Goal: Transaction & Acquisition: Purchase product/service

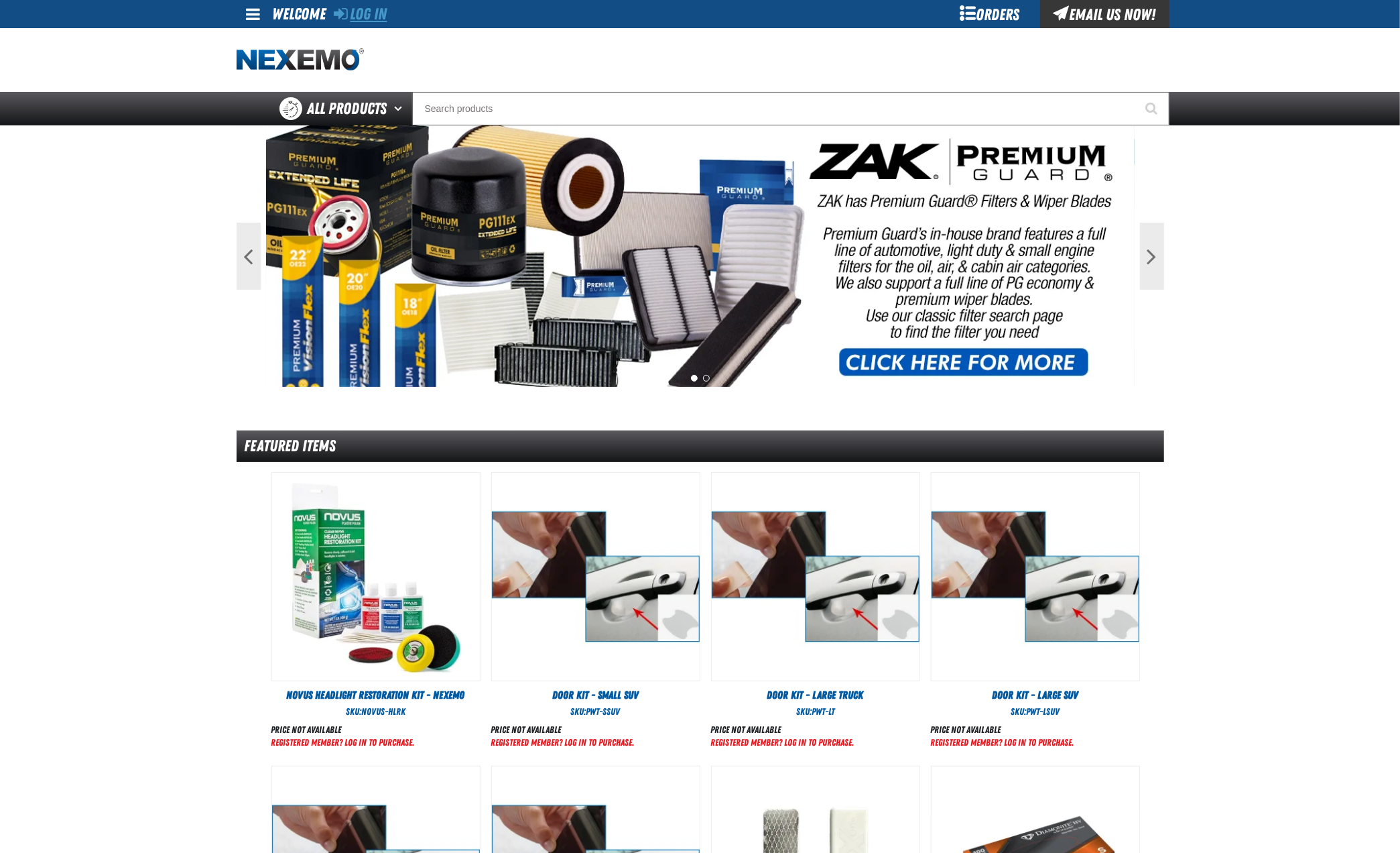
click at [367, 16] on link "Log In" at bounding box center [360, 14] width 53 height 18
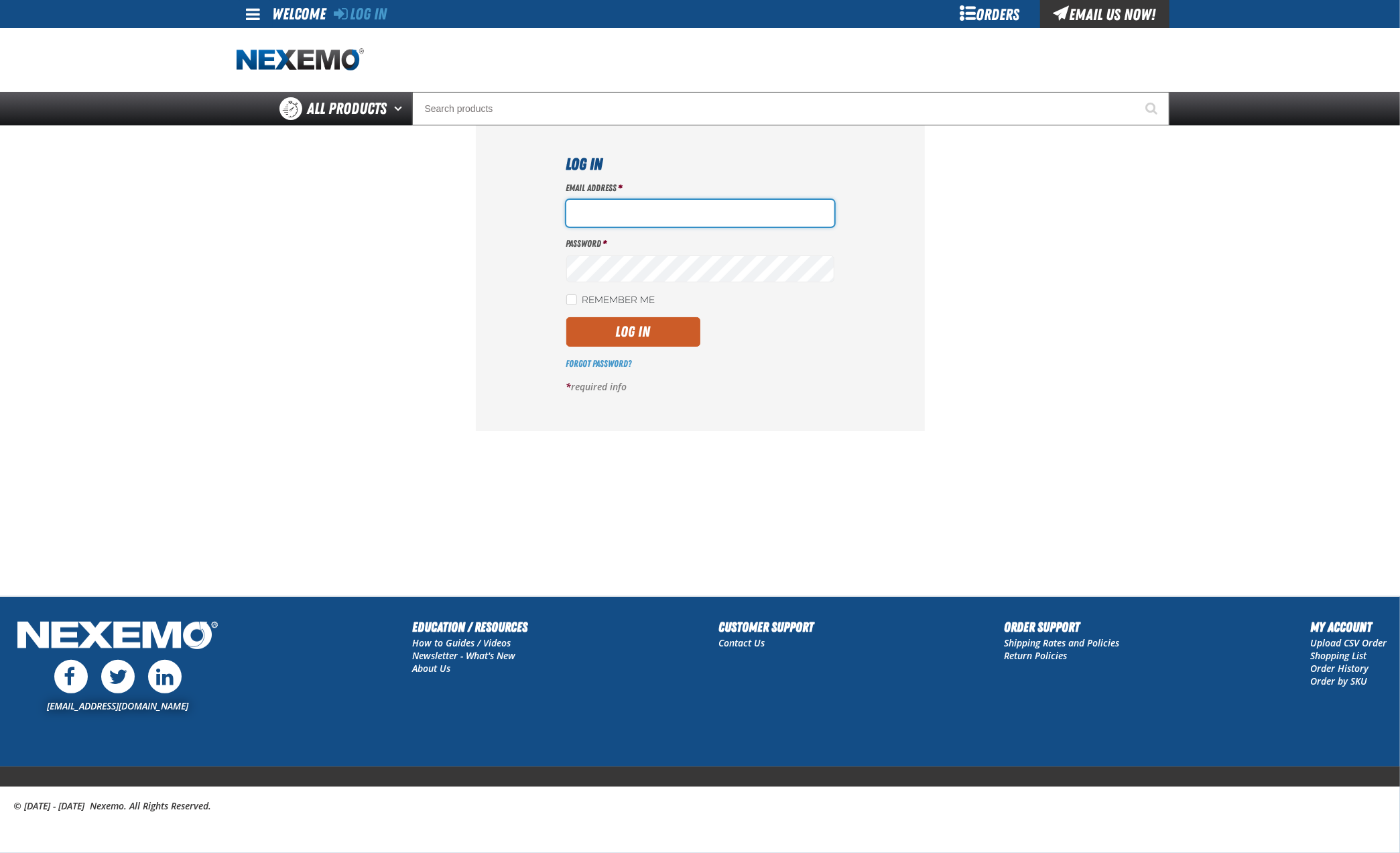
type input "hfernandez@tap-pr.com"
click at [636, 345] on button "Log In" at bounding box center [632, 332] width 134 height 30
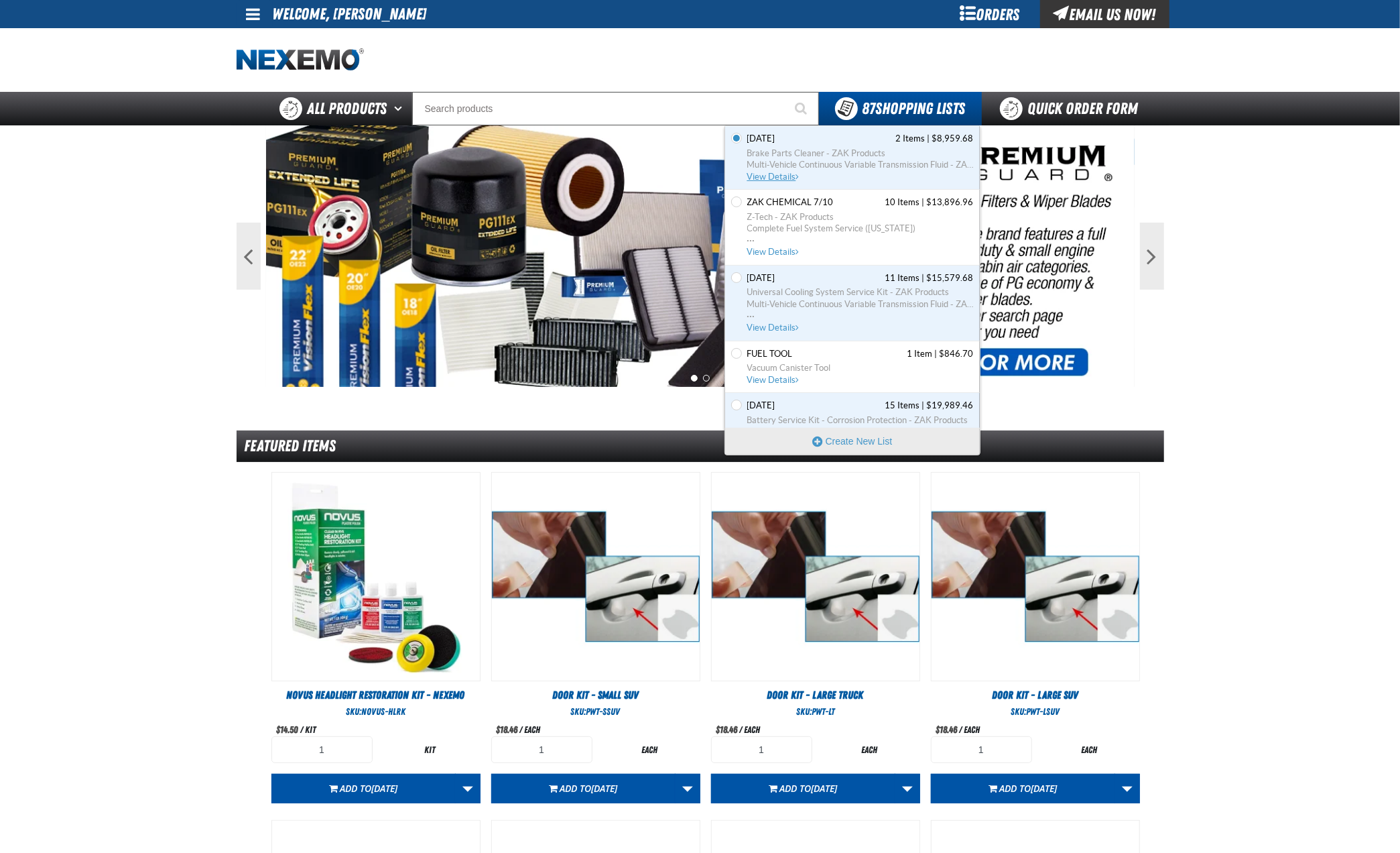
click at [783, 175] on span "View Details" at bounding box center [774, 176] width 54 height 10
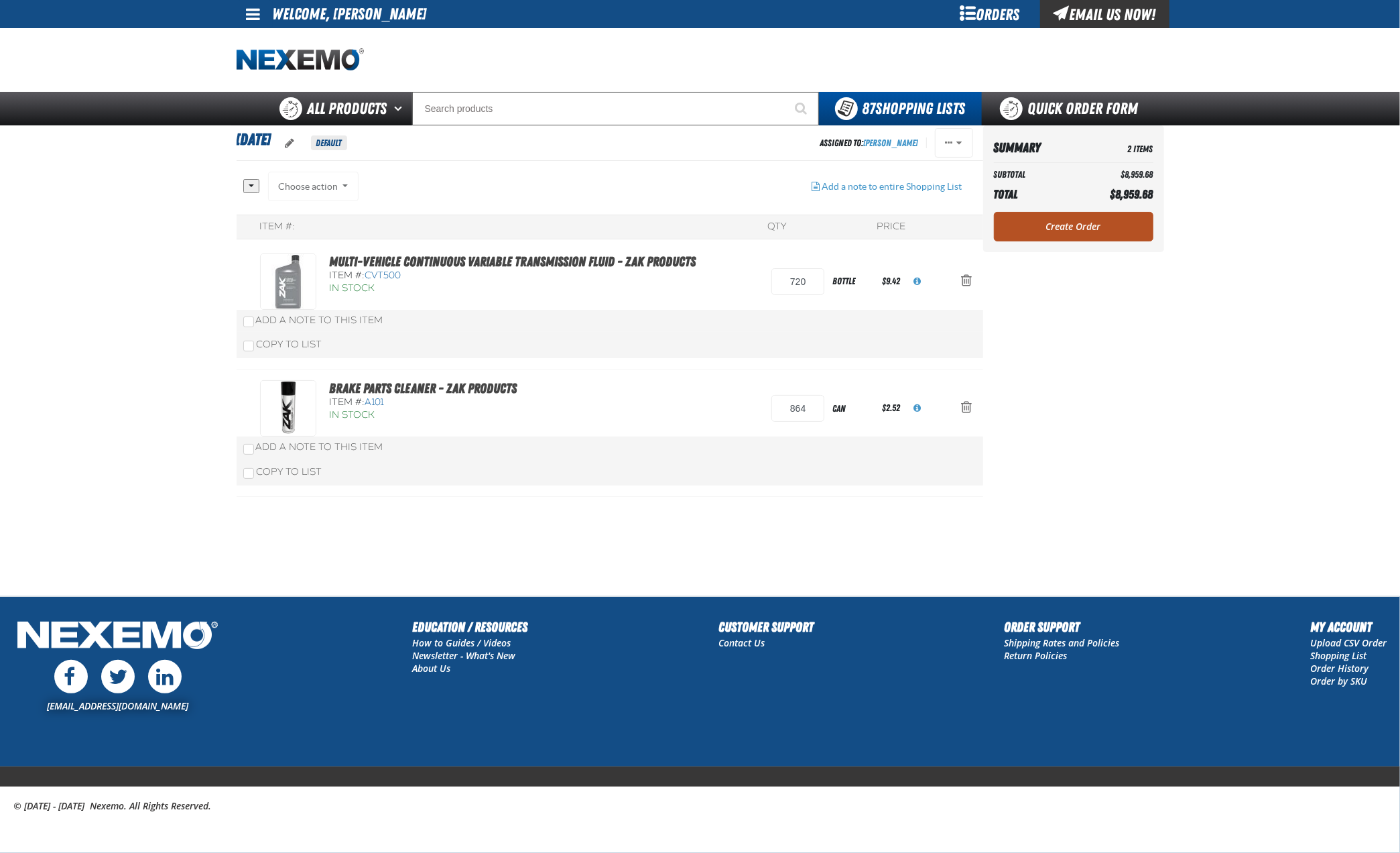
click at [1043, 223] on link "Create Order" at bounding box center [1073, 227] width 159 height 30
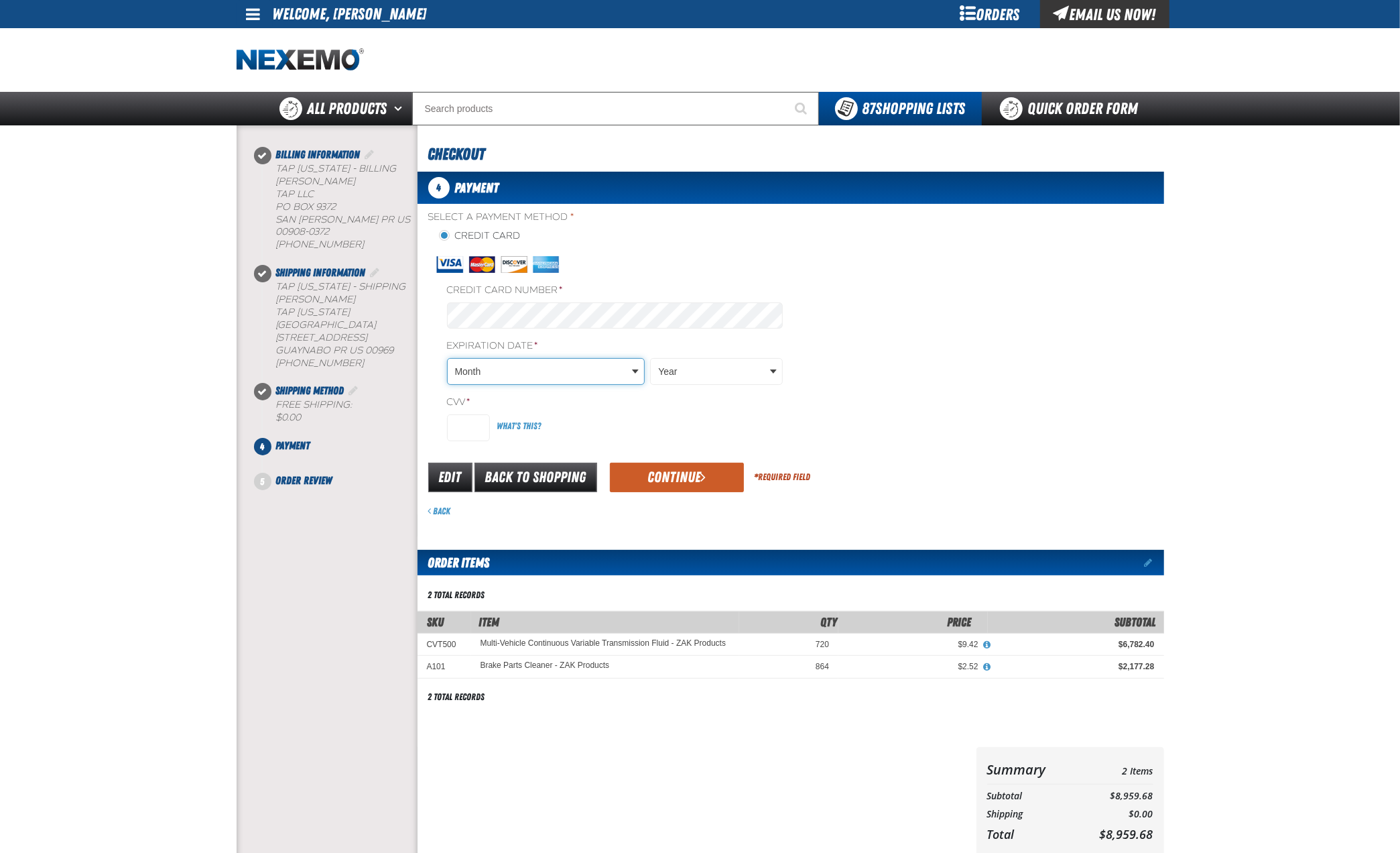
click at [502, 367] on body "Skip to Main Content Staging Site 5.1 Upgrade Site My Account My Account Suppor…" at bounding box center [700, 559] width 1400 height 1118
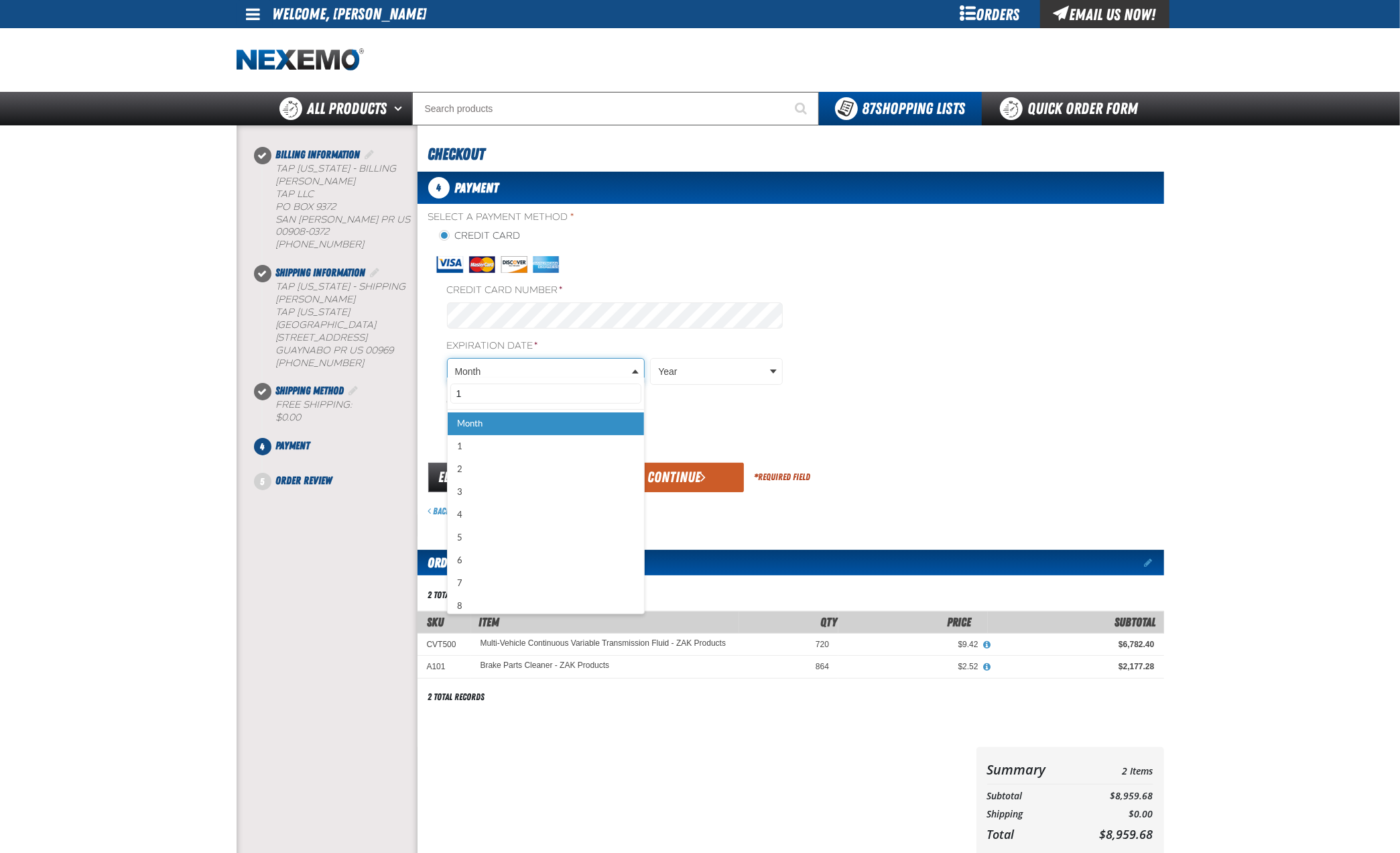
type input "11"
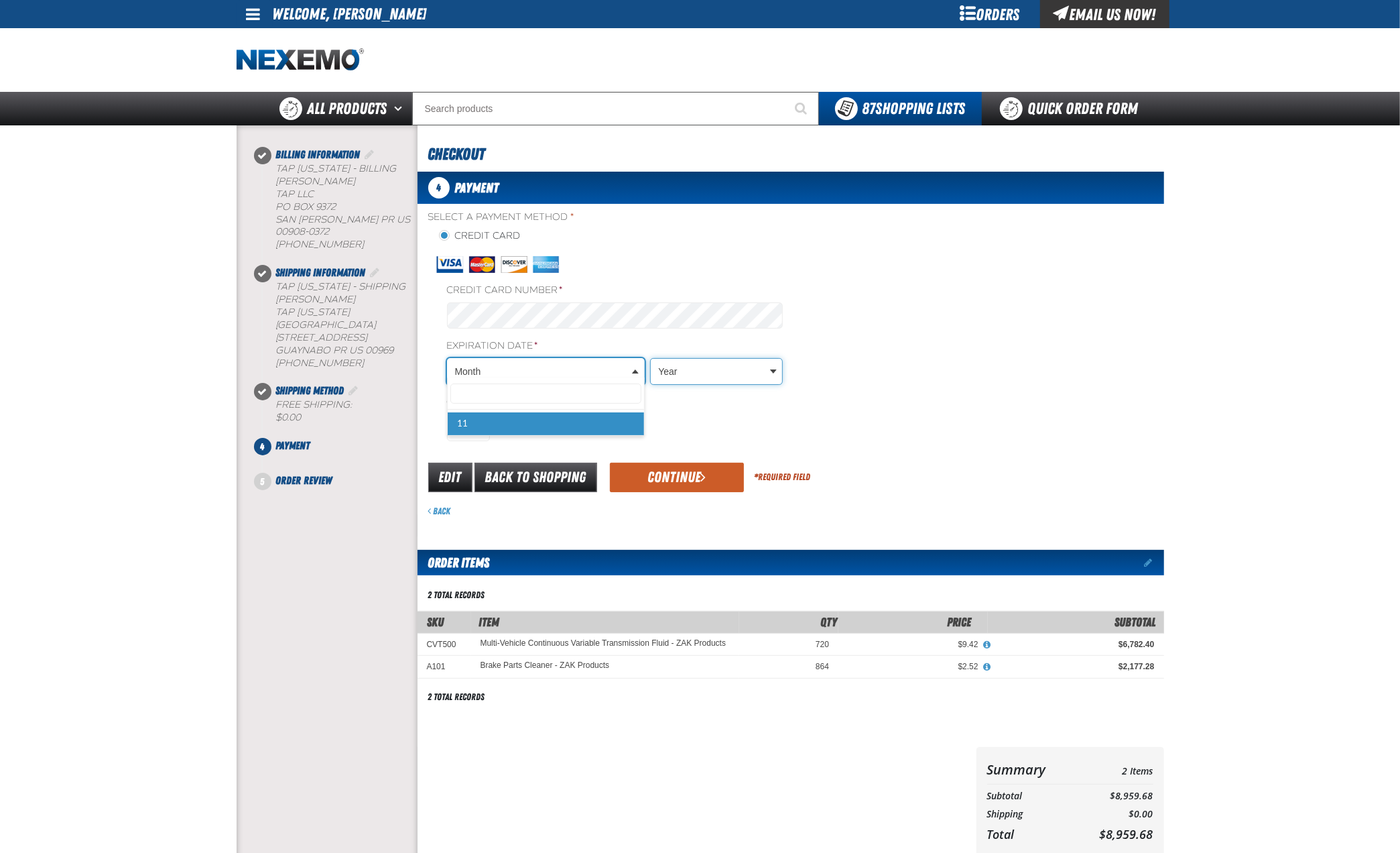
click at [676, 358] on body "Skip to Main Content Staging Site 5.1 Upgrade Site My Account My Account Suppor…" at bounding box center [700, 559] width 1400 height 1118
click at [582, 364] on body "Skip to Main Content Staging Site 5.1 Upgrade Site My Account My Account Suppor…" at bounding box center [700, 559] width 1400 height 1118
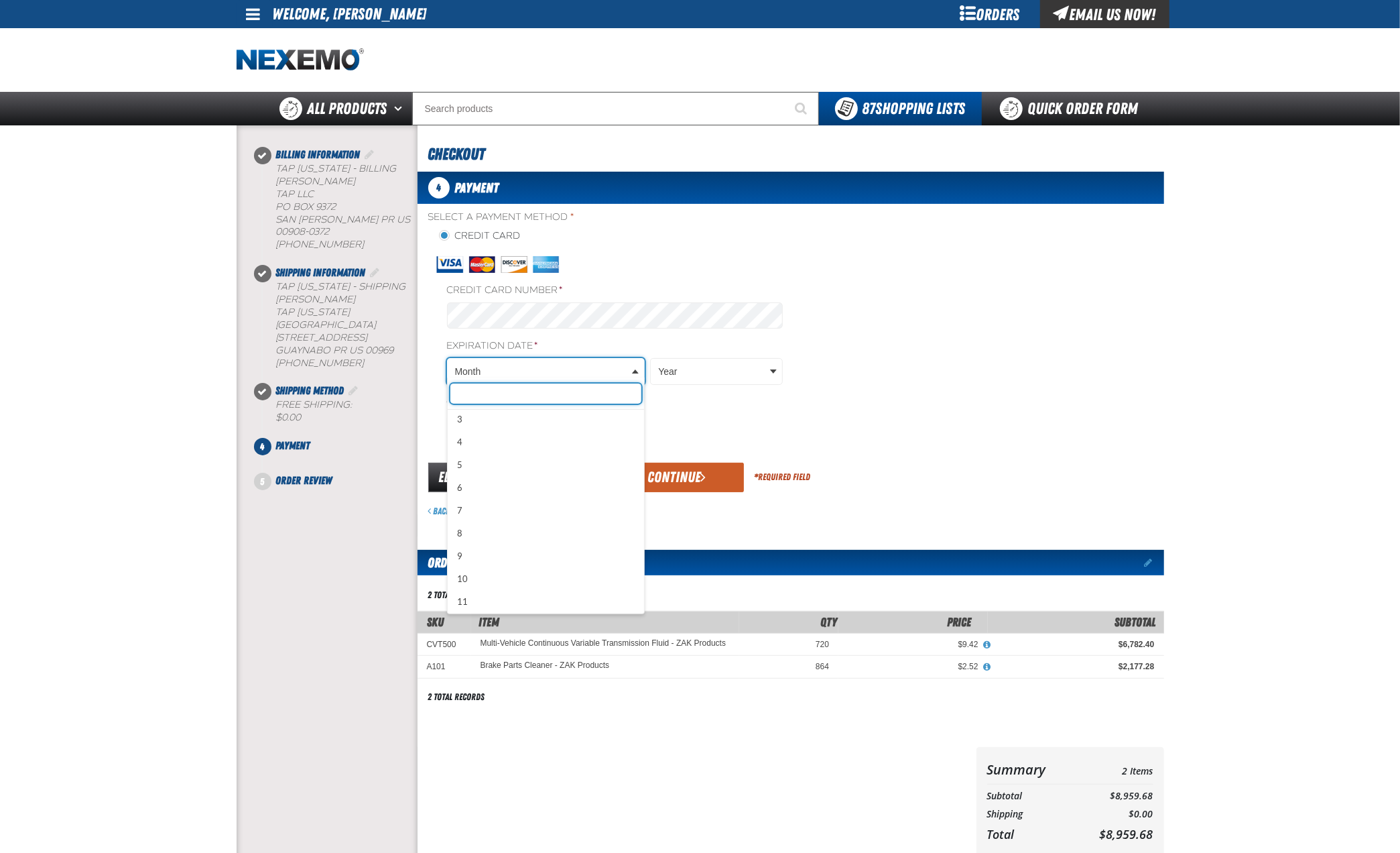
scroll to position [95, 0]
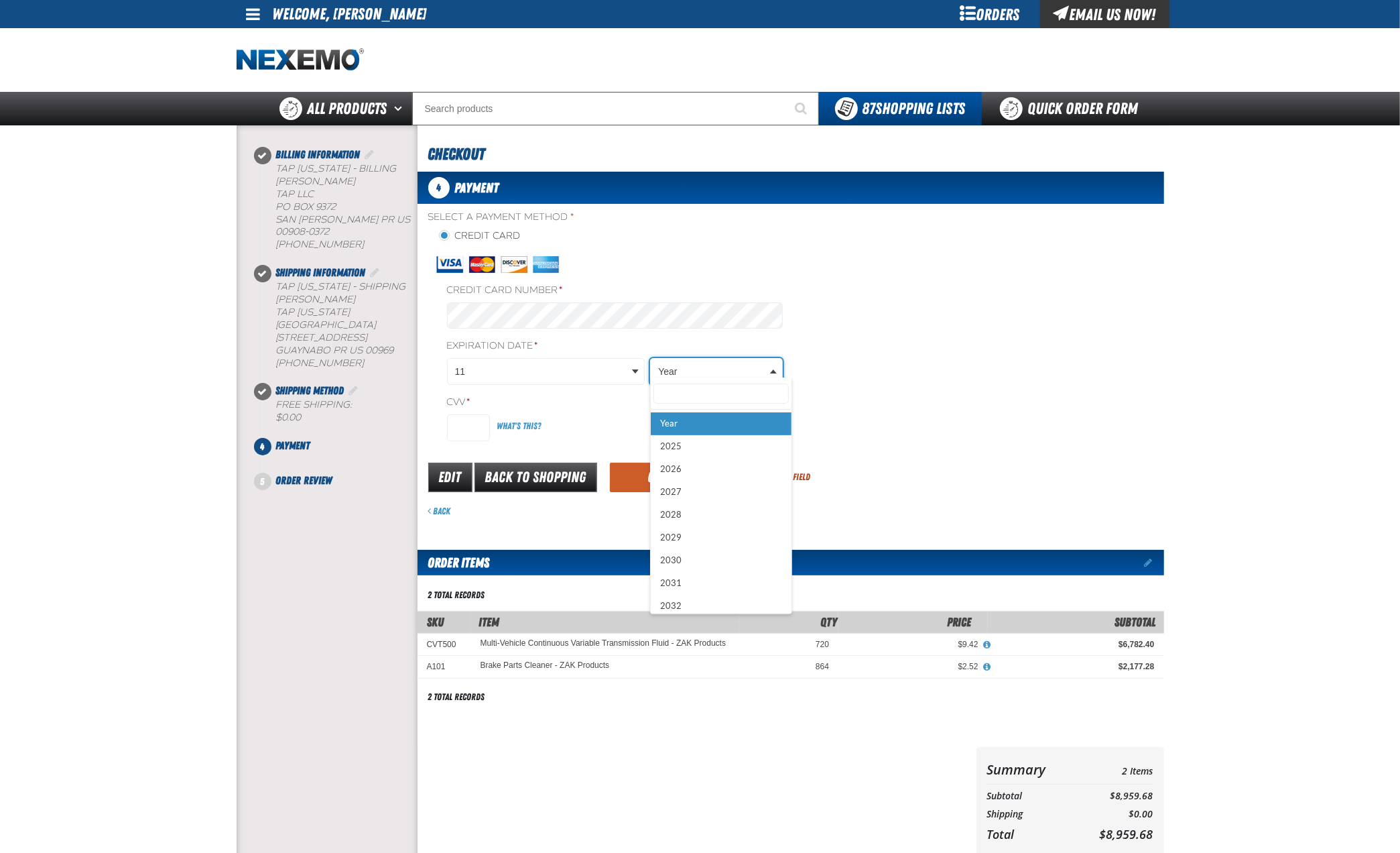
click at [674, 363] on body "Skip to Main Content Staging Site 5.1 Upgrade Site My Account My Account Suppor…" at bounding box center [700, 559] width 1400 height 1118
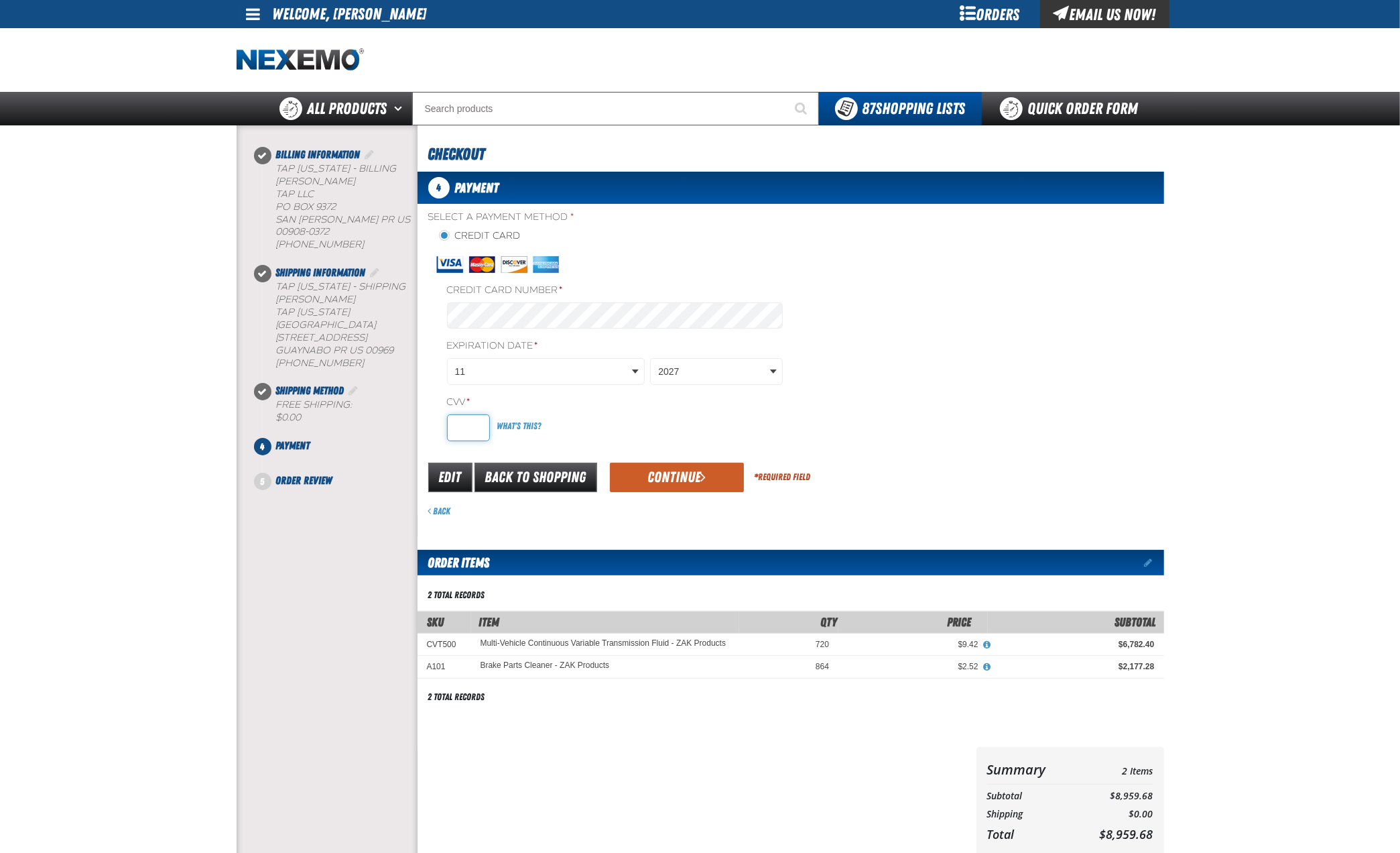
click at [477, 417] on input "CVV *" at bounding box center [468, 427] width 43 height 27
type input "716"
click at [676, 473] on button "Continue" at bounding box center [676, 478] width 134 height 30
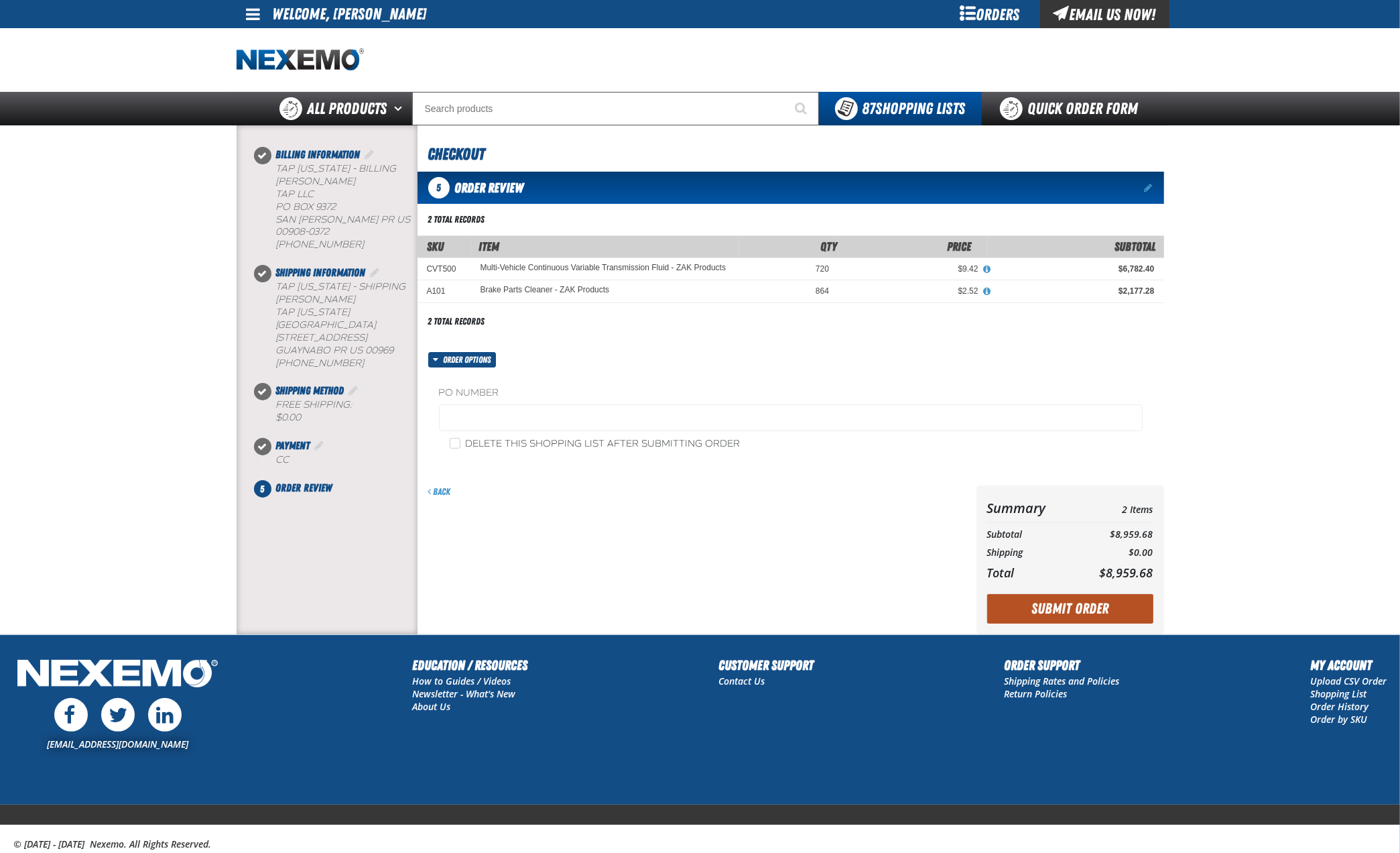
click at [1053, 610] on button "Submit Order" at bounding box center [1070, 609] width 166 height 30
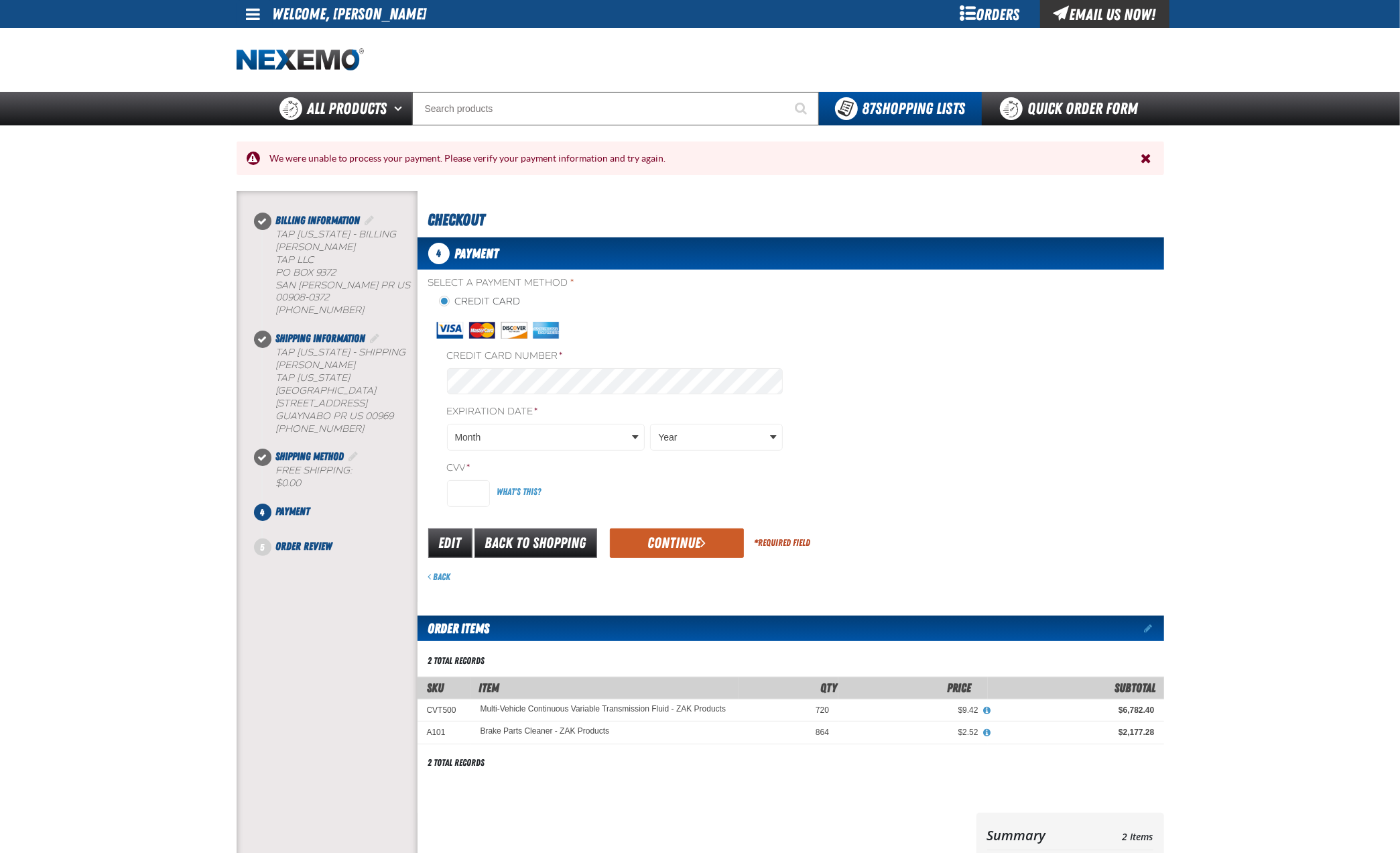
click at [1145, 161] on span "Close the Notification" at bounding box center [1147, 158] width 11 height 14
